Goal: Navigation & Orientation: Find specific page/section

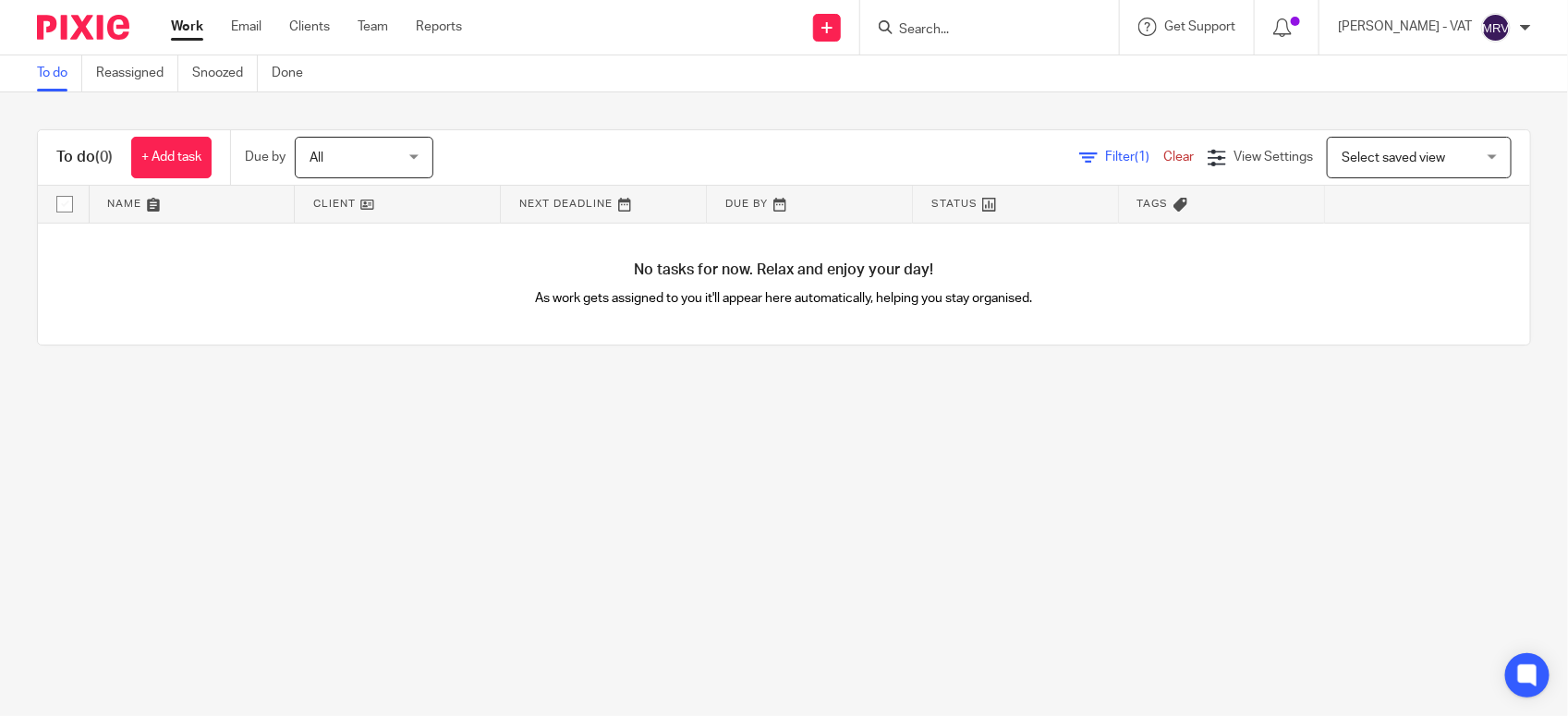
click at [486, 592] on main "To do Reassigned Snoozed Done To do (0) + Add task Due by All All Today Tomorro…" at bounding box center [784, 358] width 1568 height 716
click at [374, 24] on link "Team" at bounding box center [372, 26] width 30 height 19
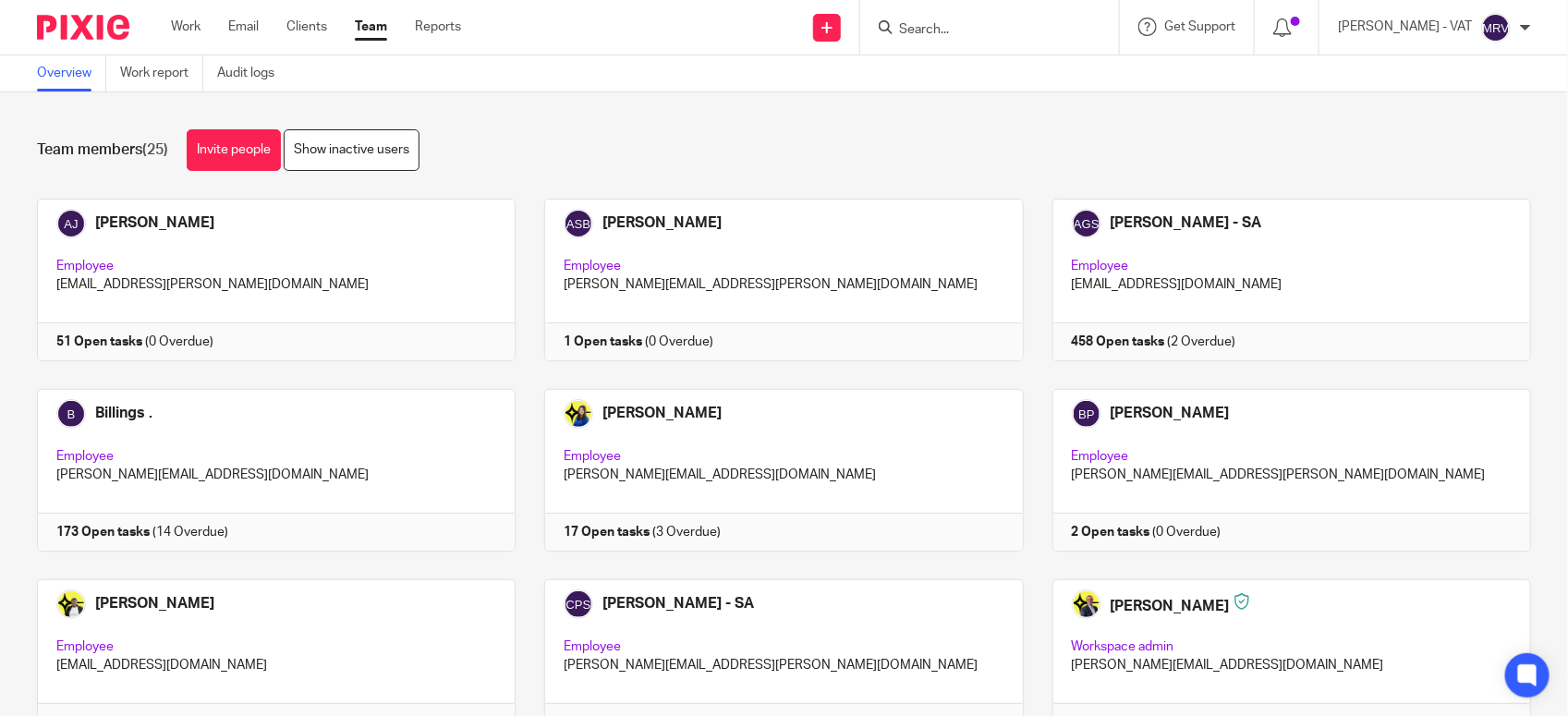
click at [651, 105] on div "Team members (25) Invite people Show inactive users Invite team members Add inv…" at bounding box center [784, 404] width 1568 height 624
click at [833, 134] on div "Team members (25) Invite people Show inactive users" at bounding box center [784, 150] width 1495 height 41
click at [560, 122] on div "Team members (25) Invite people Show inactive users Invite team members Add inv…" at bounding box center [784, 404] width 1568 height 624
click at [189, 33] on link "Work" at bounding box center [186, 26] width 29 height 19
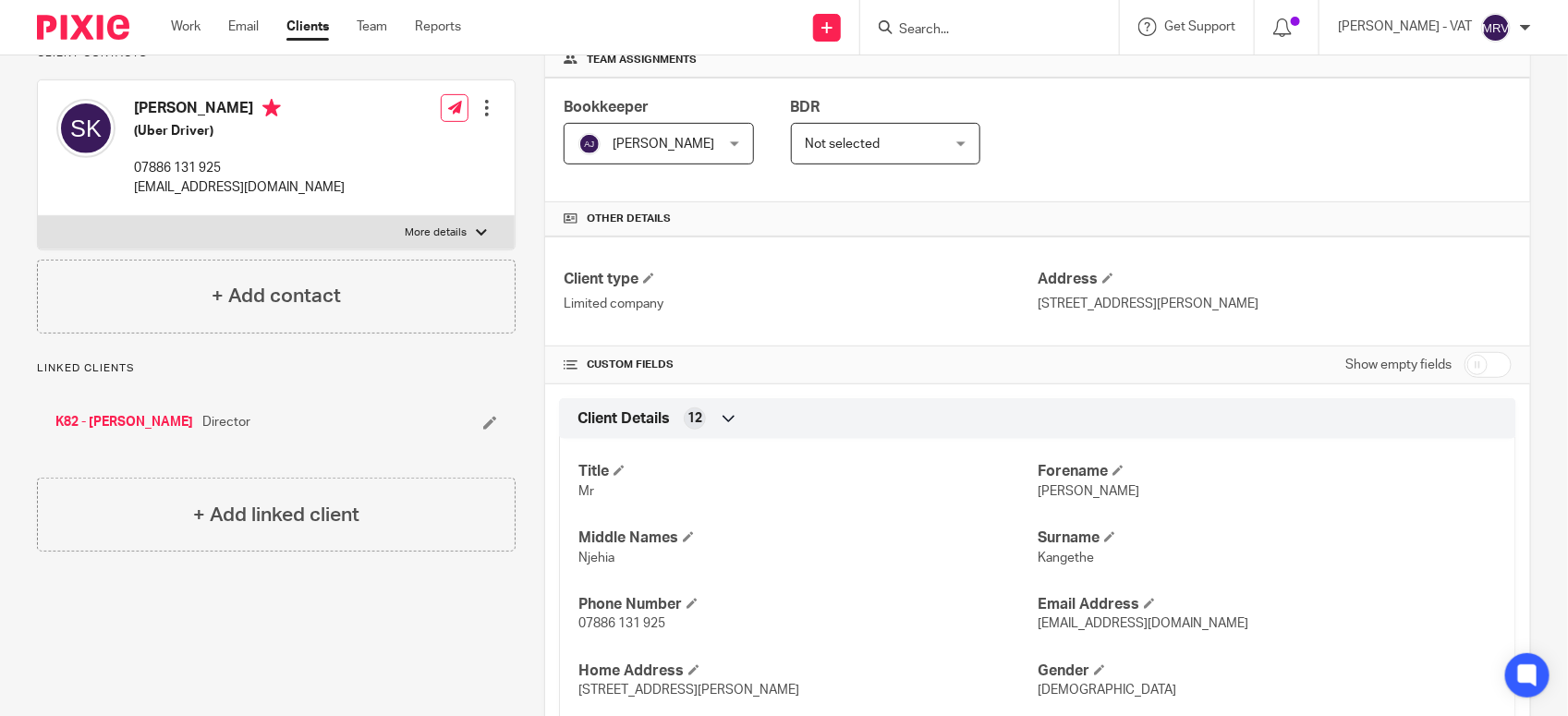
scroll to position [158, 0]
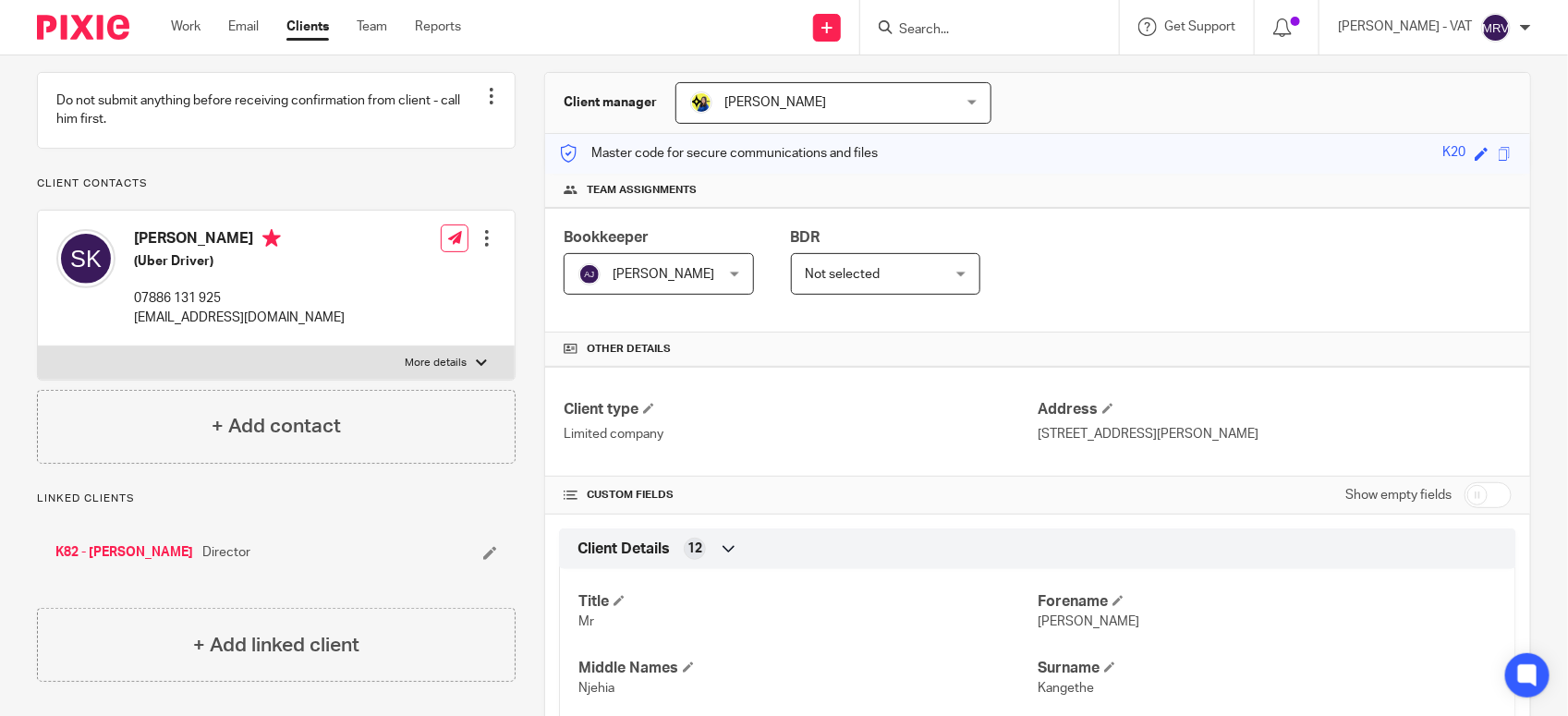
click at [972, 34] on input "Search" at bounding box center [980, 30] width 166 height 17
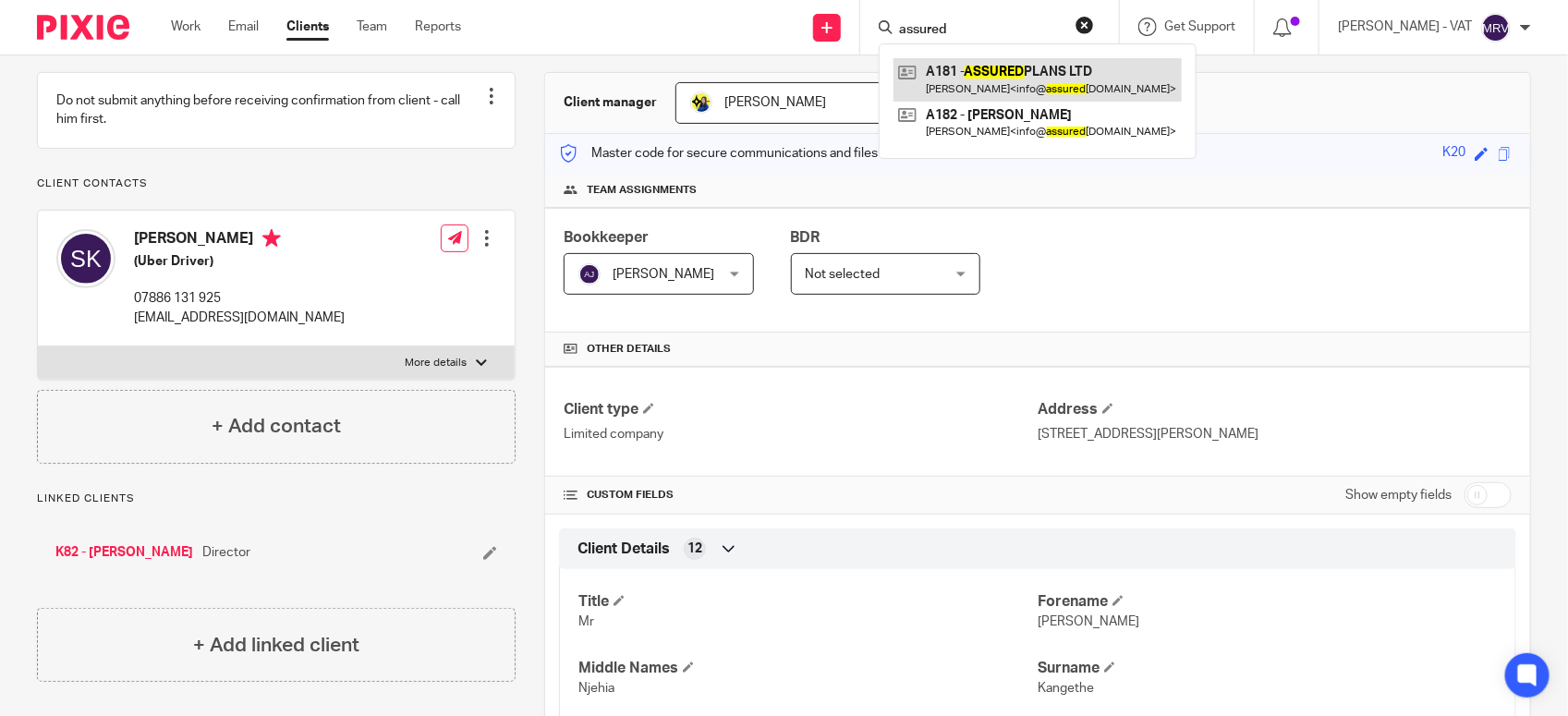
type input "assured"
click at [991, 63] on link at bounding box center [1037, 78] width 288 height 42
